Goal: Check status: Check status

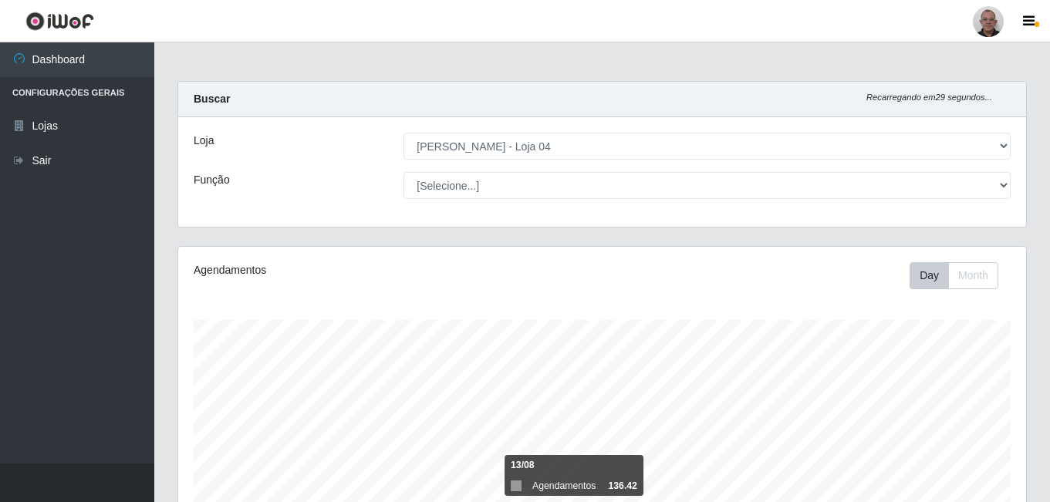
select select "251"
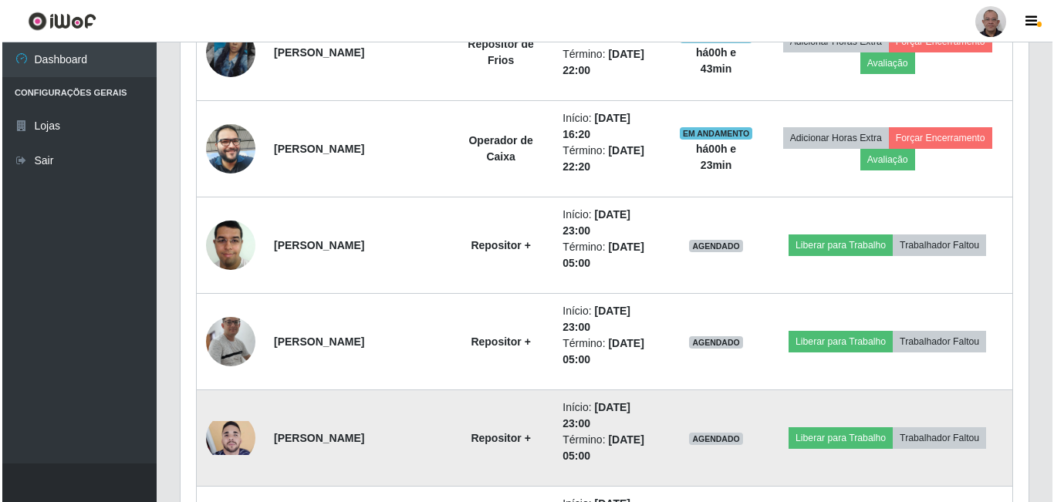
scroll to position [1173, 0]
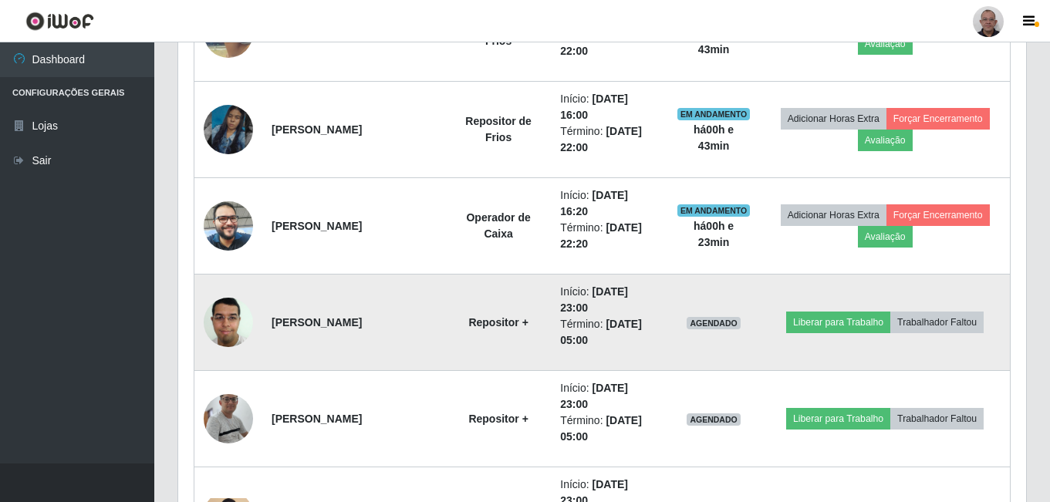
click at [239, 322] on img at bounding box center [228, 322] width 49 height 66
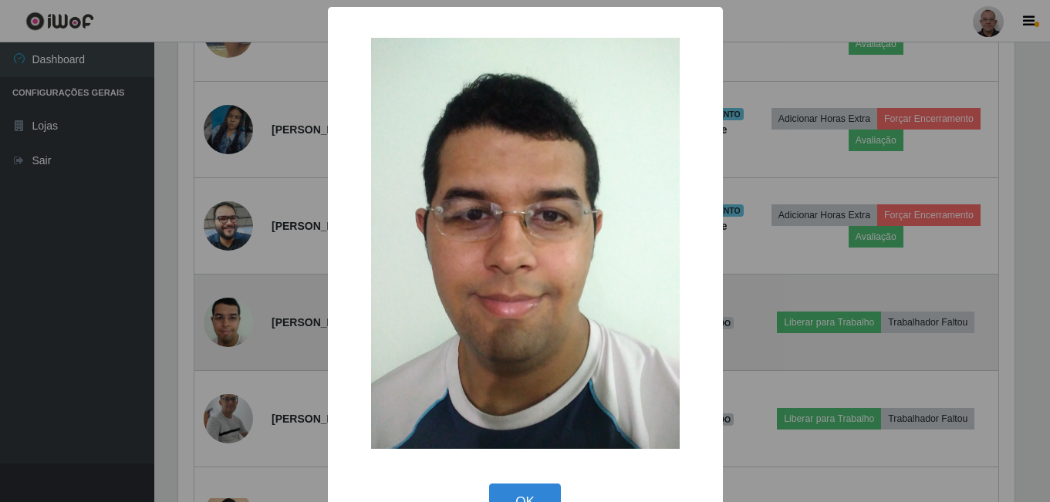
scroll to position [320, 840]
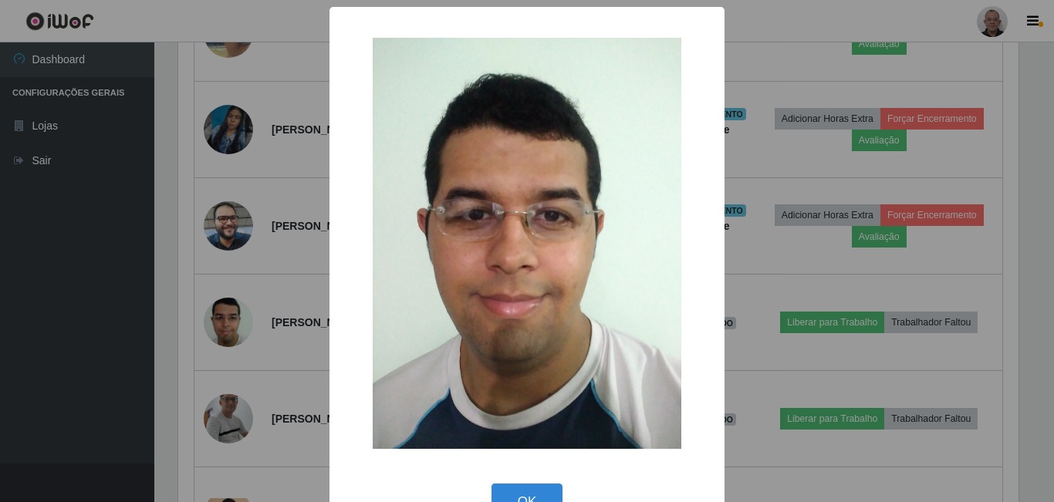
click at [293, 281] on div "× OK Cancel" at bounding box center [527, 251] width 1054 height 502
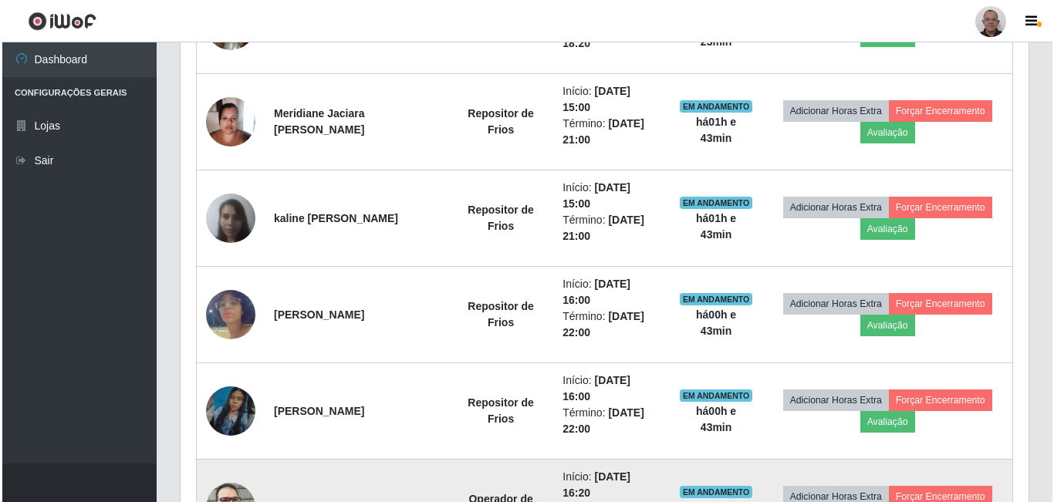
scroll to position [865, 0]
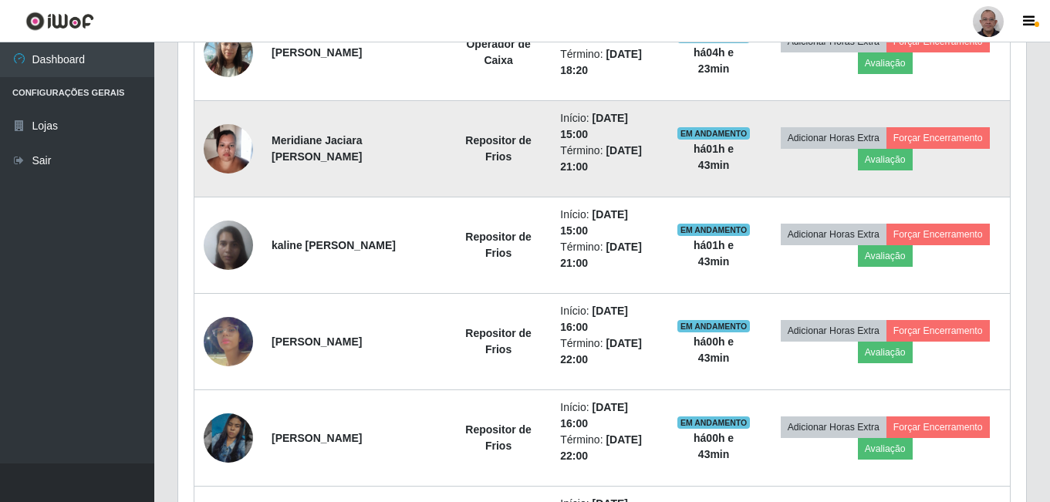
click at [221, 147] on img at bounding box center [228, 149] width 49 height 66
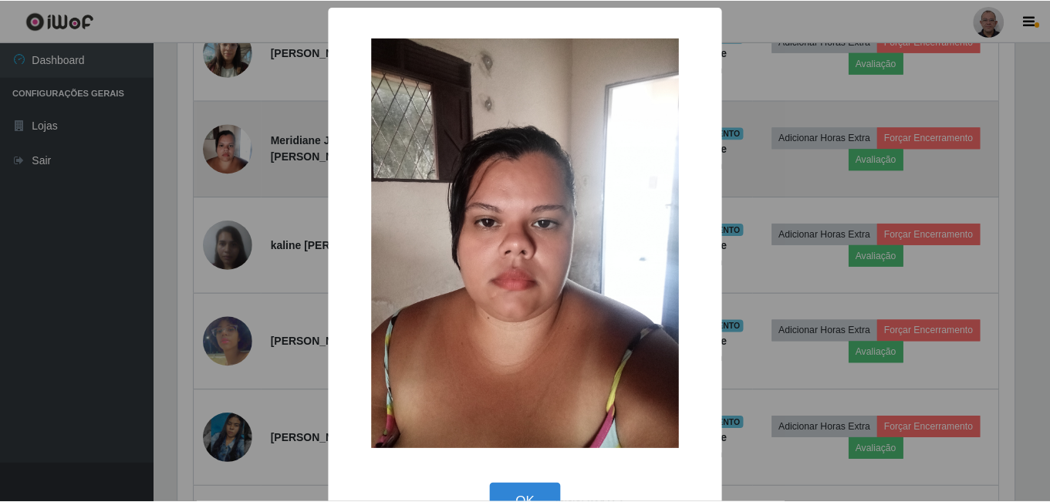
scroll to position [320, 840]
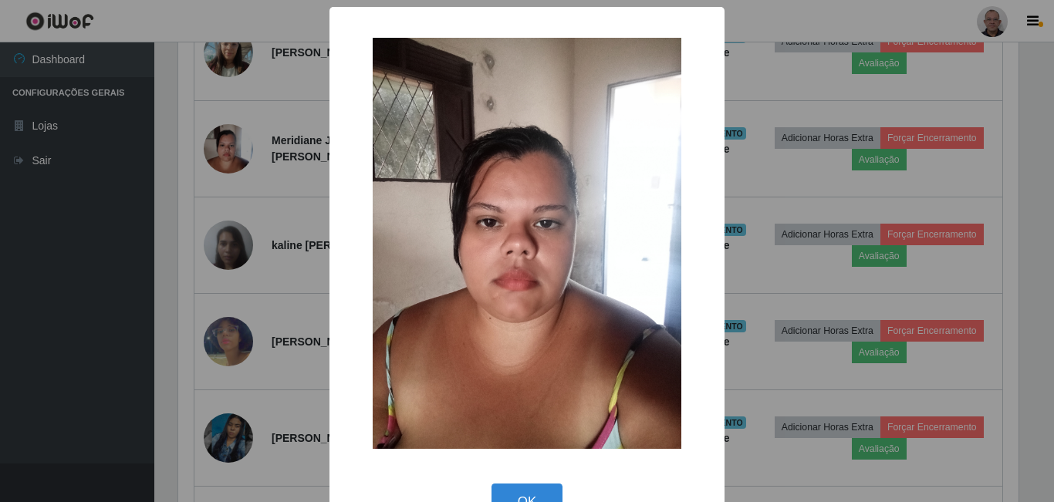
click at [263, 216] on div "× OK Cancel" at bounding box center [527, 251] width 1054 height 502
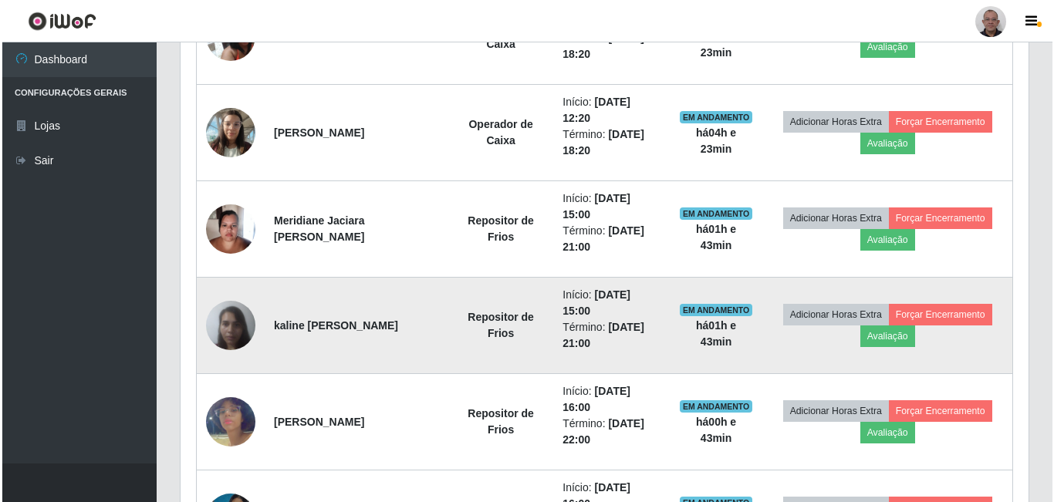
scroll to position [710, 0]
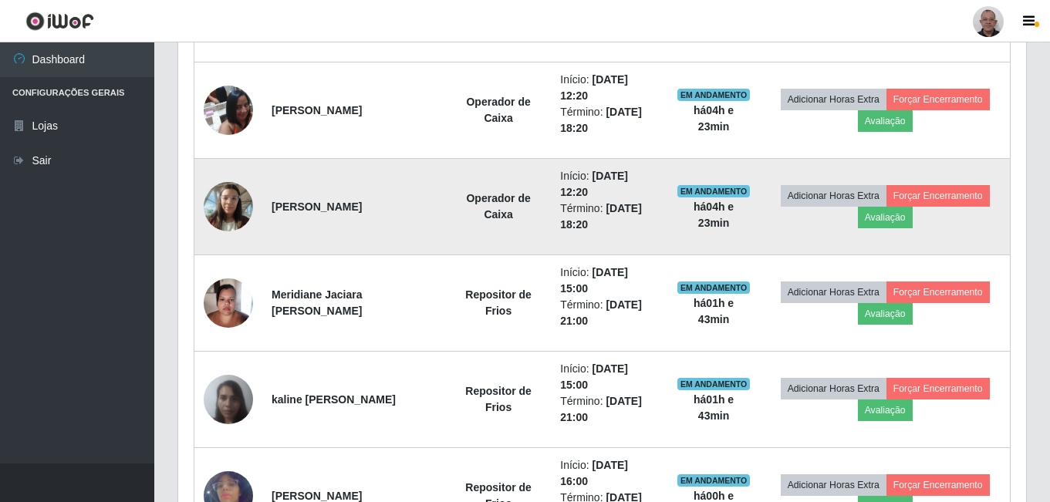
click at [234, 204] on img at bounding box center [228, 207] width 49 height 66
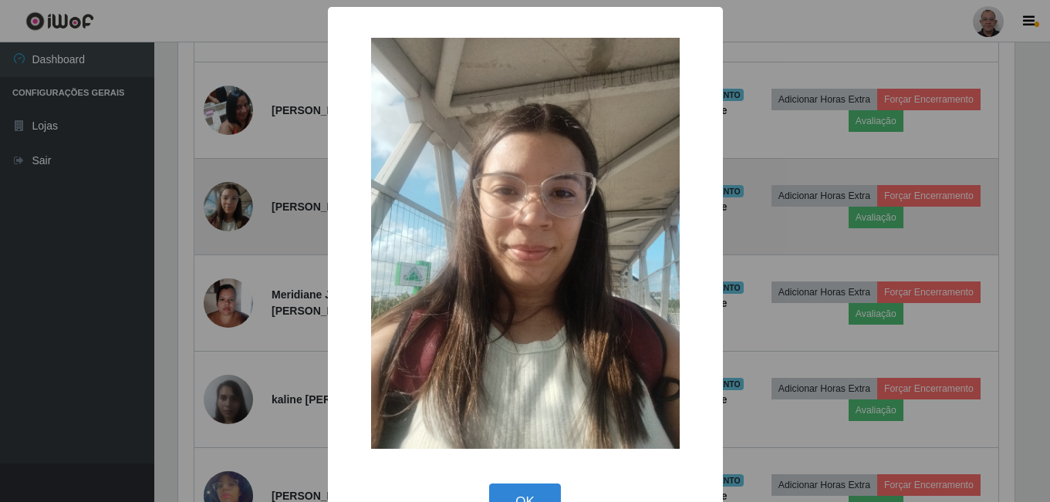
scroll to position [320, 840]
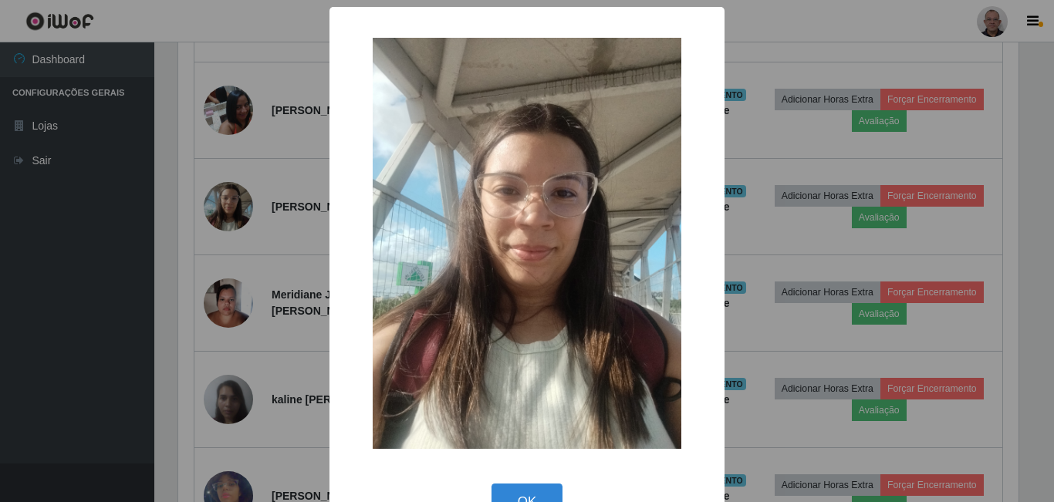
click at [278, 262] on div "× OK Cancel" at bounding box center [527, 251] width 1054 height 502
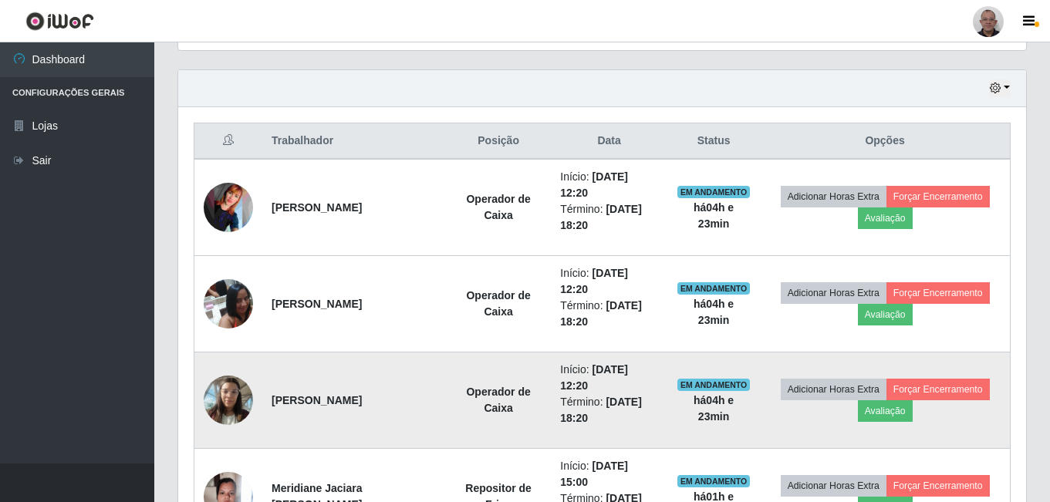
scroll to position [479, 0]
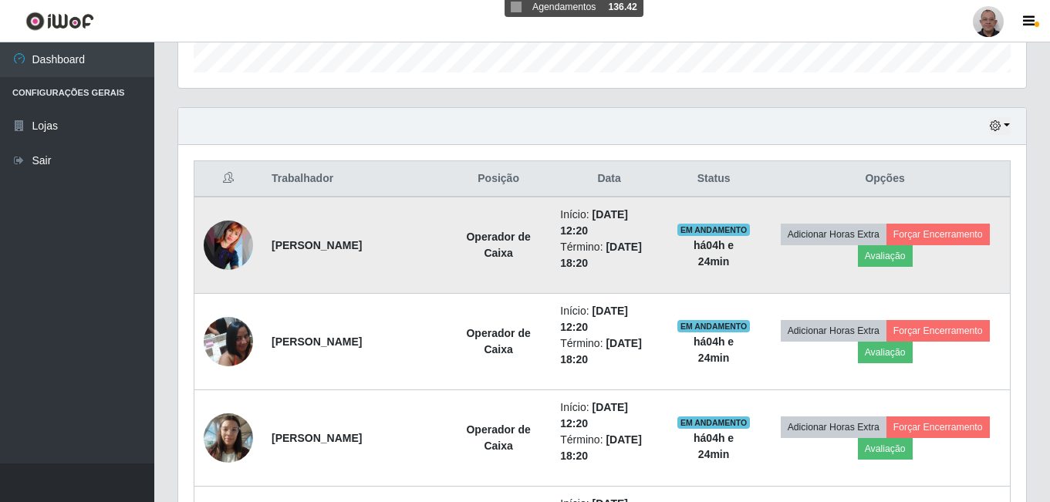
click at [230, 239] on img at bounding box center [228, 245] width 49 height 49
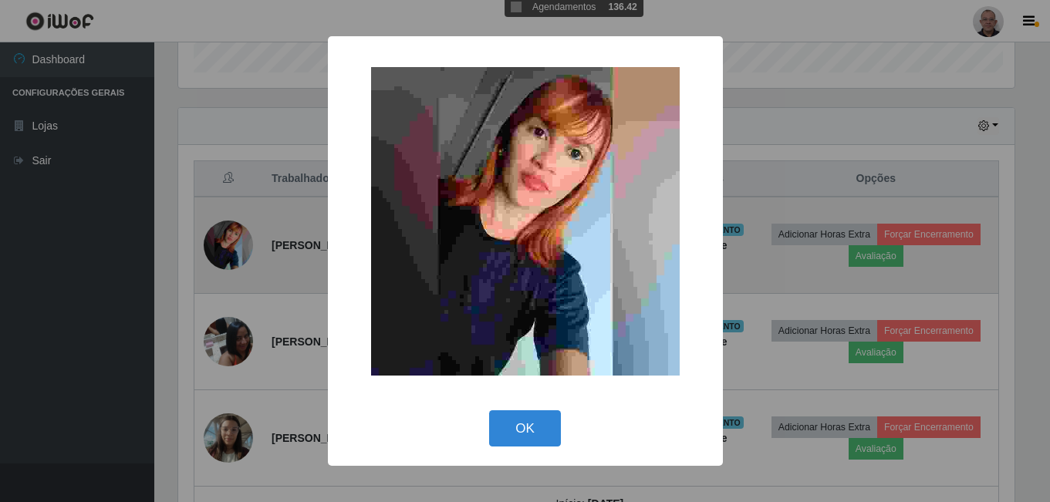
scroll to position [320, 840]
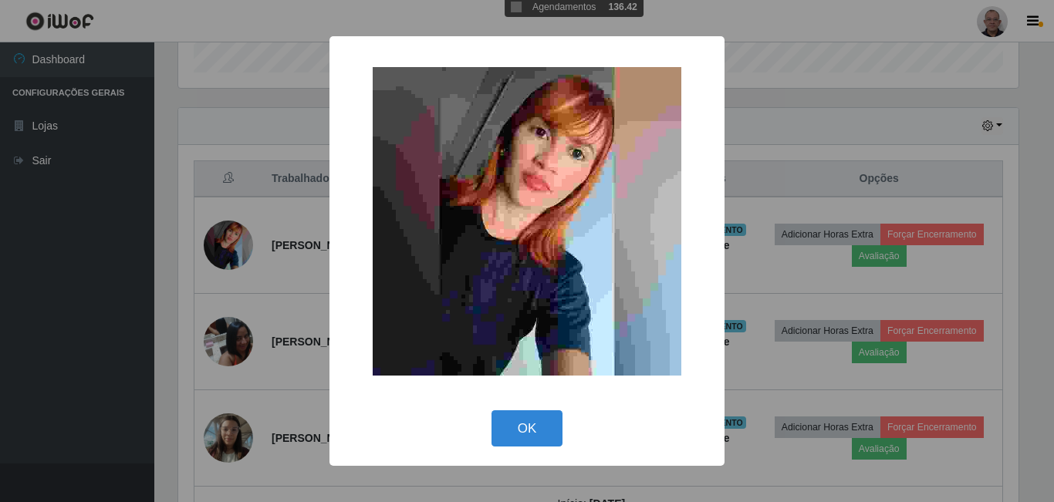
click at [295, 290] on div "× OK Cancel" at bounding box center [527, 251] width 1054 height 502
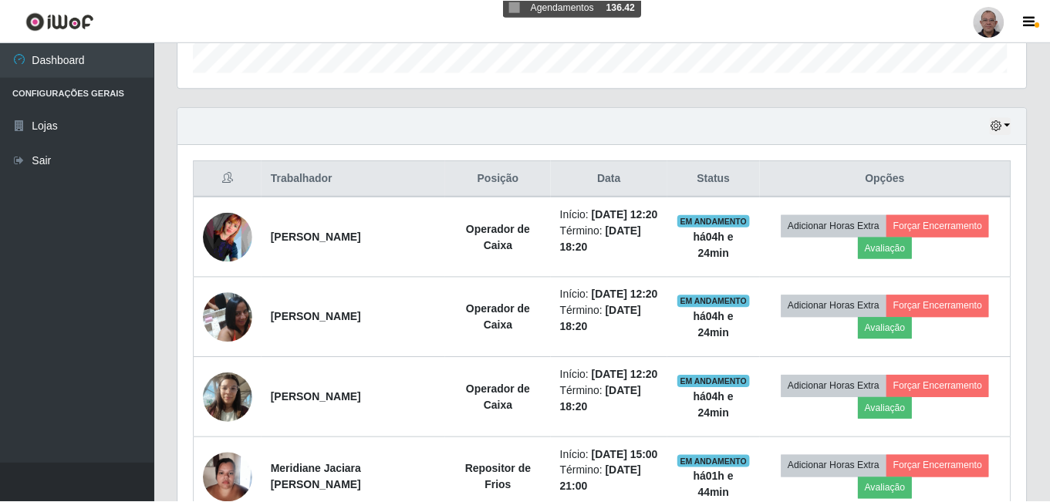
scroll to position [320, 848]
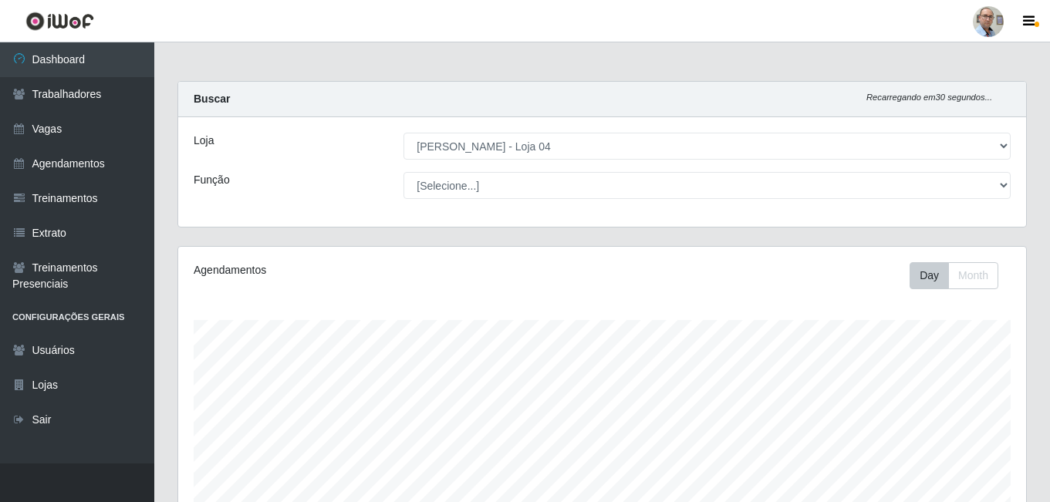
select select "251"
